Goal: Find specific page/section: Find specific page/section

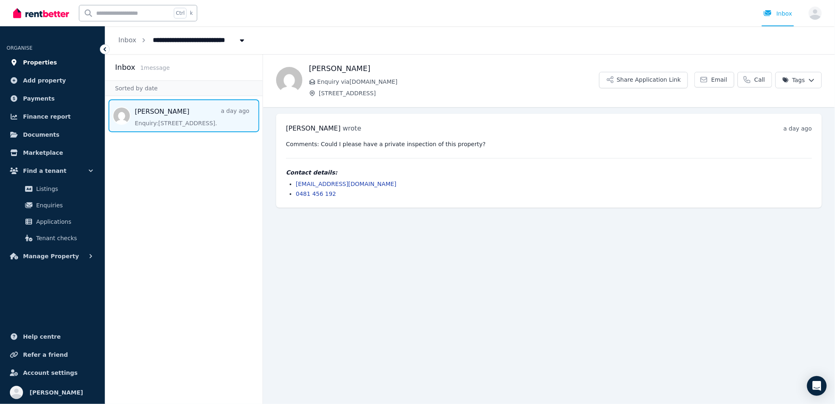
click at [52, 65] on link "Properties" at bounding box center [53, 62] width 92 height 16
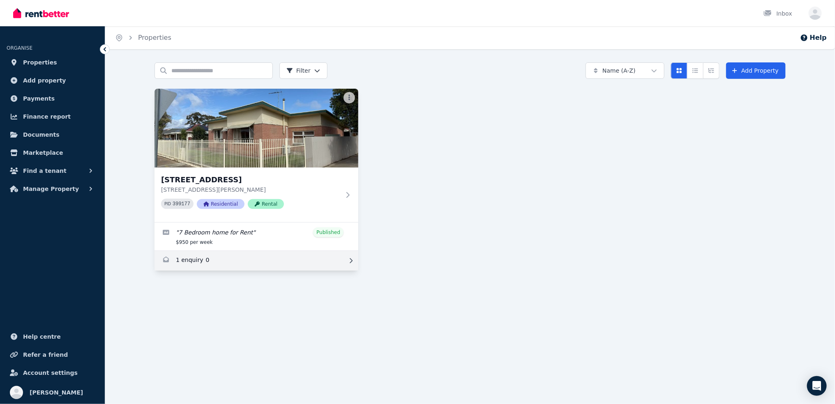
click at [190, 260] on link "Enquiries for 89 Cleveland Terrace, Ottoway" at bounding box center [256, 261] width 204 height 20
